Goal: Information Seeking & Learning: Learn about a topic

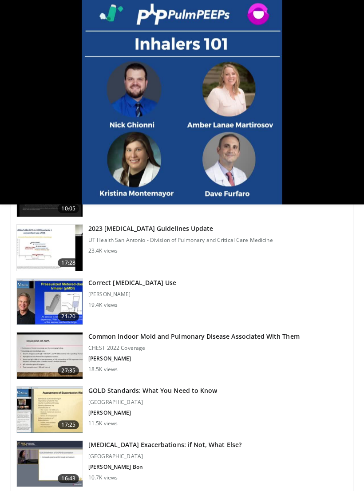
scroll to position [654, 0]
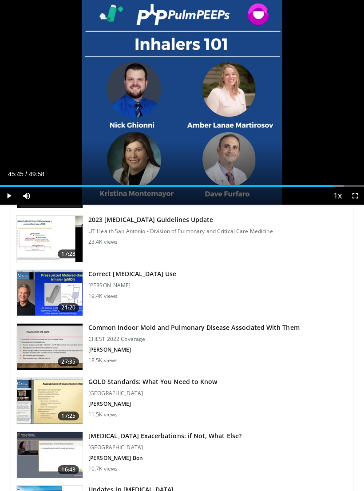
click at [59, 287] on img at bounding box center [50, 293] width 66 height 46
